Goal: Transaction & Acquisition: Purchase product/service

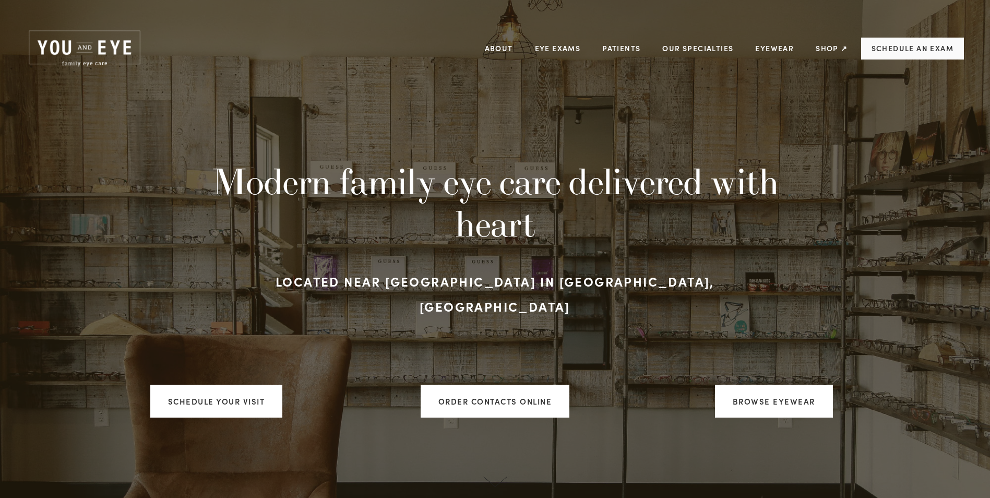
click at [910, 49] on link "Schedule an Exam" at bounding box center [912, 49] width 103 height 22
click at [882, 51] on link "Schedule an Exam" at bounding box center [912, 49] width 103 height 22
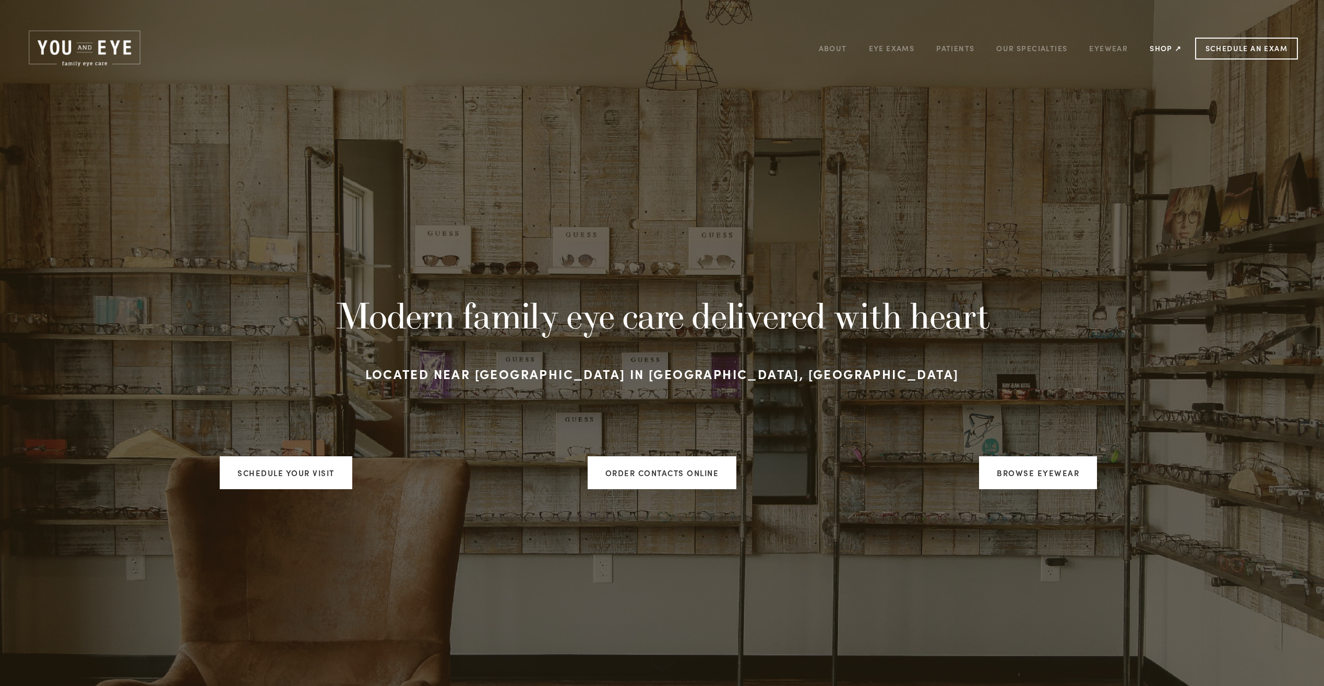
click at [990, 48] on link "Shop ↗" at bounding box center [1166, 48] width 32 height 16
click at [666, 471] on link "ORDER CONTACTS ONLINE" at bounding box center [662, 472] width 149 height 33
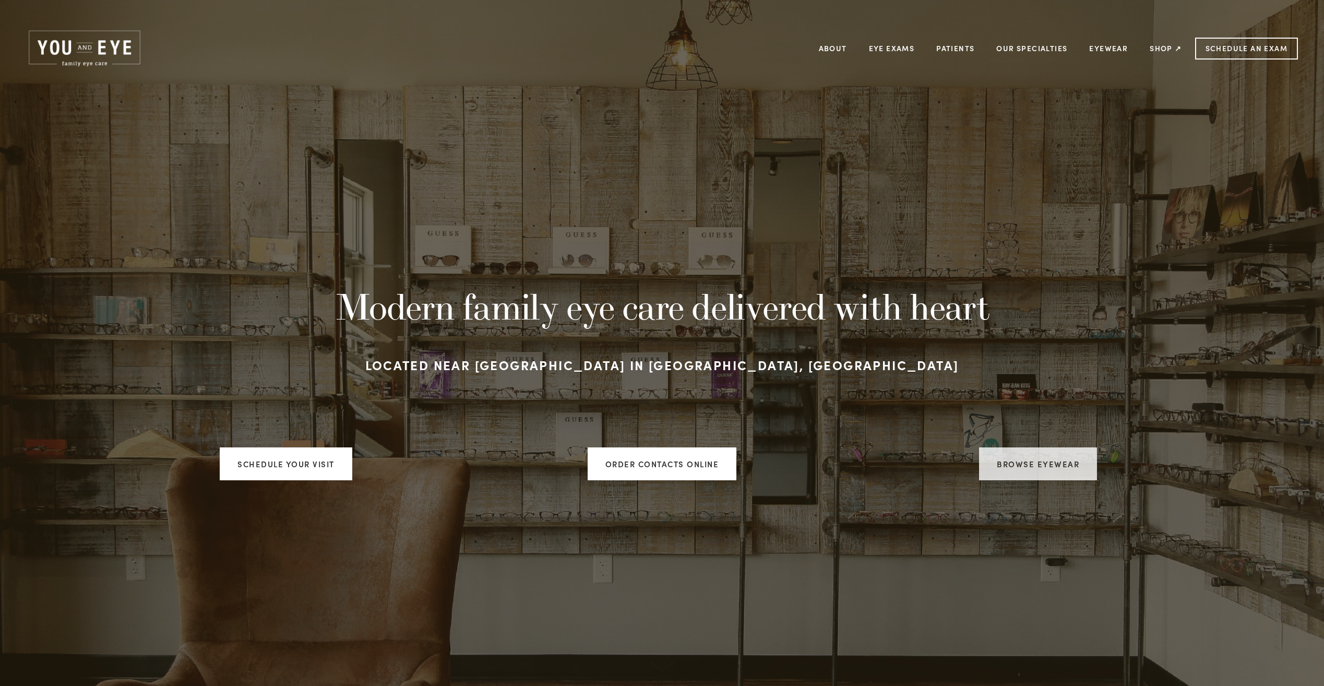
click at [1024, 462] on link "Browse Eyewear" at bounding box center [1038, 463] width 118 height 33
